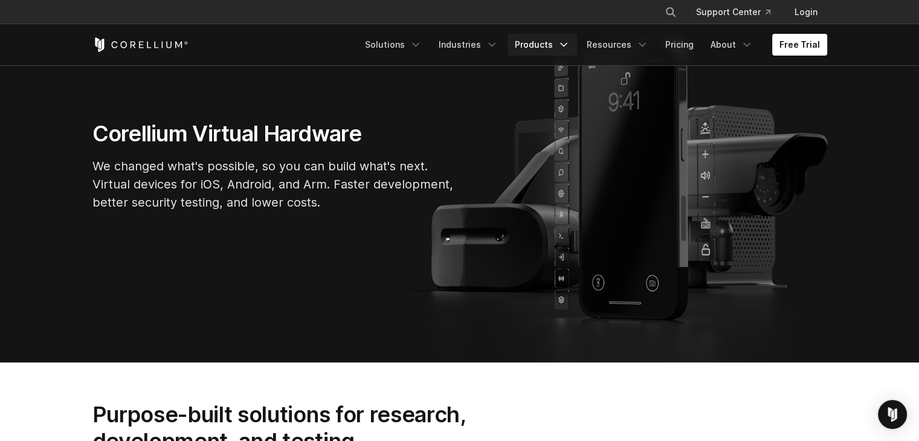
click at [558, 48] on link "Products" at bounding box center [543, 45] width 70 height 22
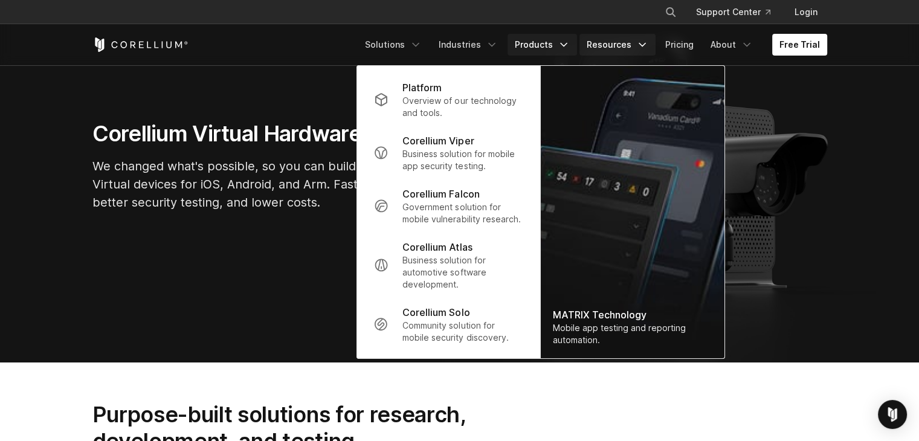
click at [635, 42] on link "Resources" at bounding box center [618, 45] width 76 height 22
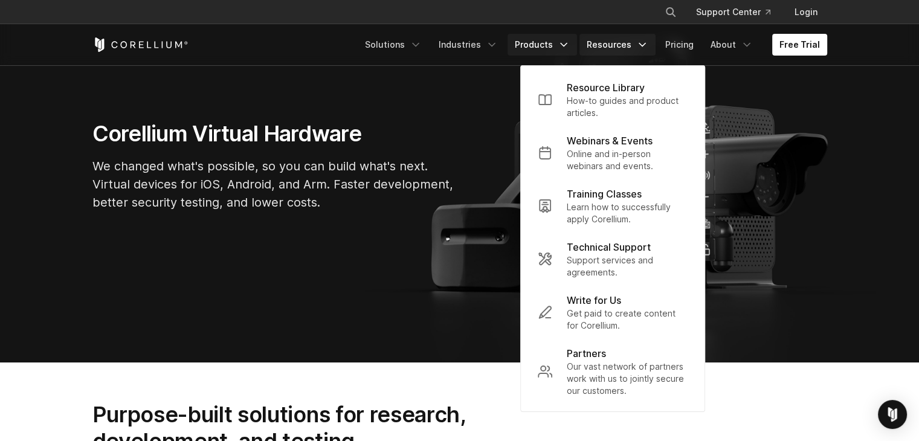
click at [545, 42] on link "Products" at bounding box center [543, 45] width 70 height 22
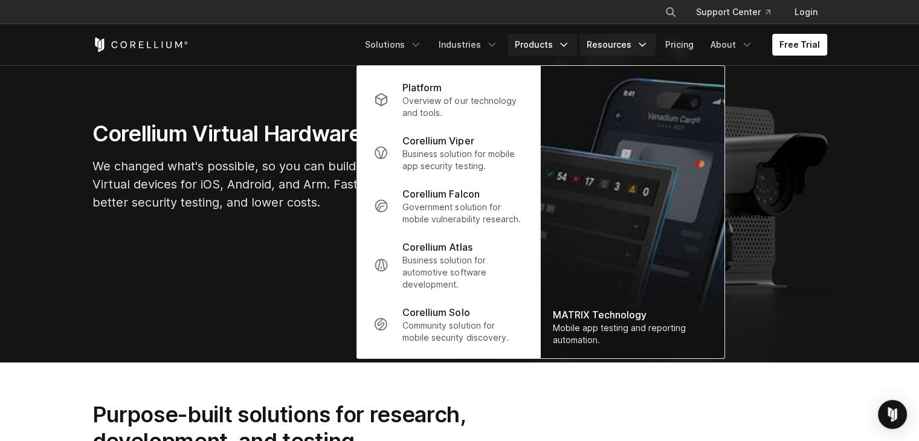
click at [626, 39] on link "Resources" at bounding box center [618, 45] width 76 height 22
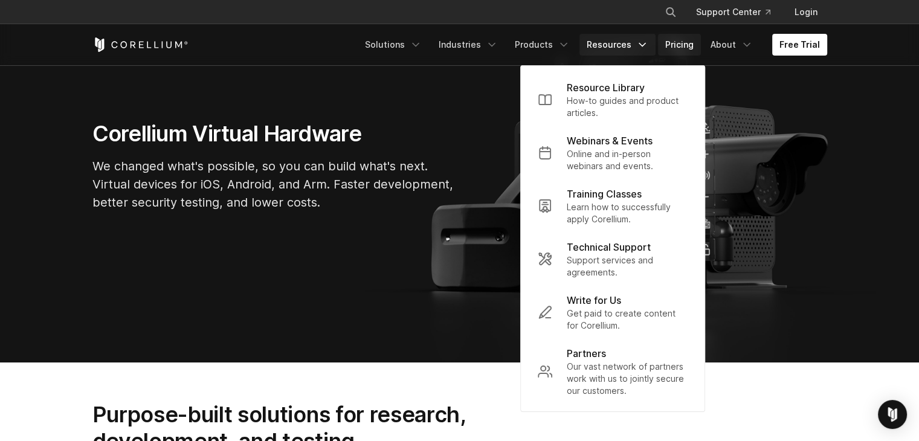
click at [690, 44] on link "Pricing" at bounding box center [679, 45] width 43 height 22
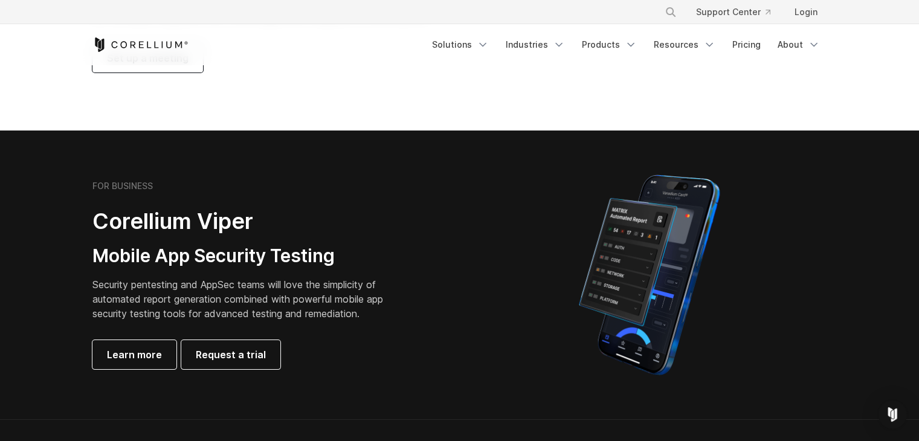
scroll to position [242, 0]
